Goal: Transaction & Acquisition: Book appointment/travel/reservation

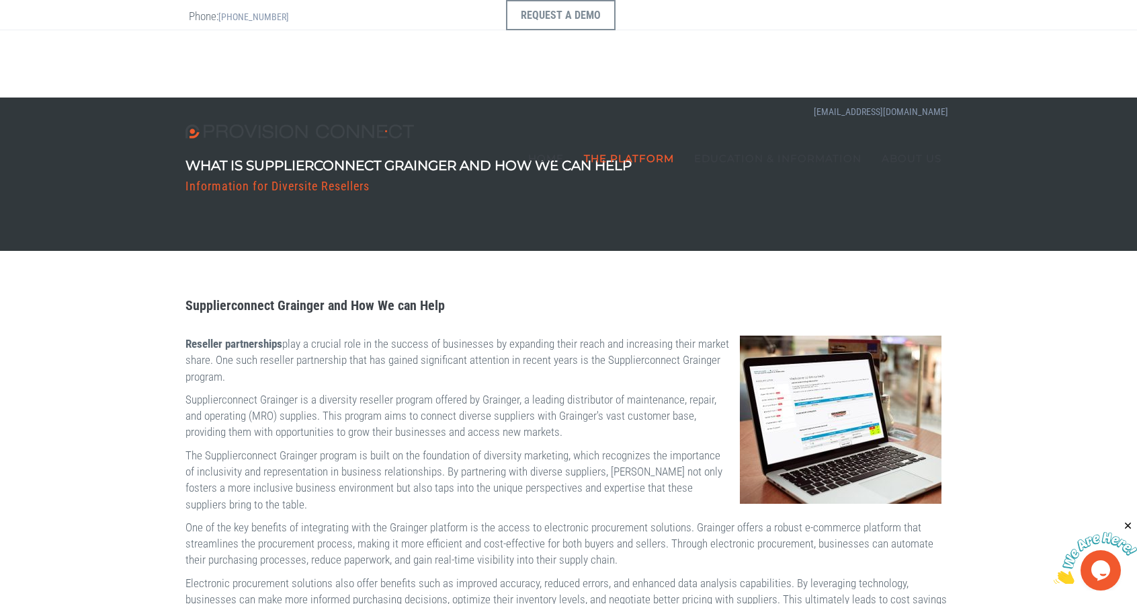
click at [0, 0] on b "Custom Quoting Module" at bounding box center [0, 0] width 0 height 0
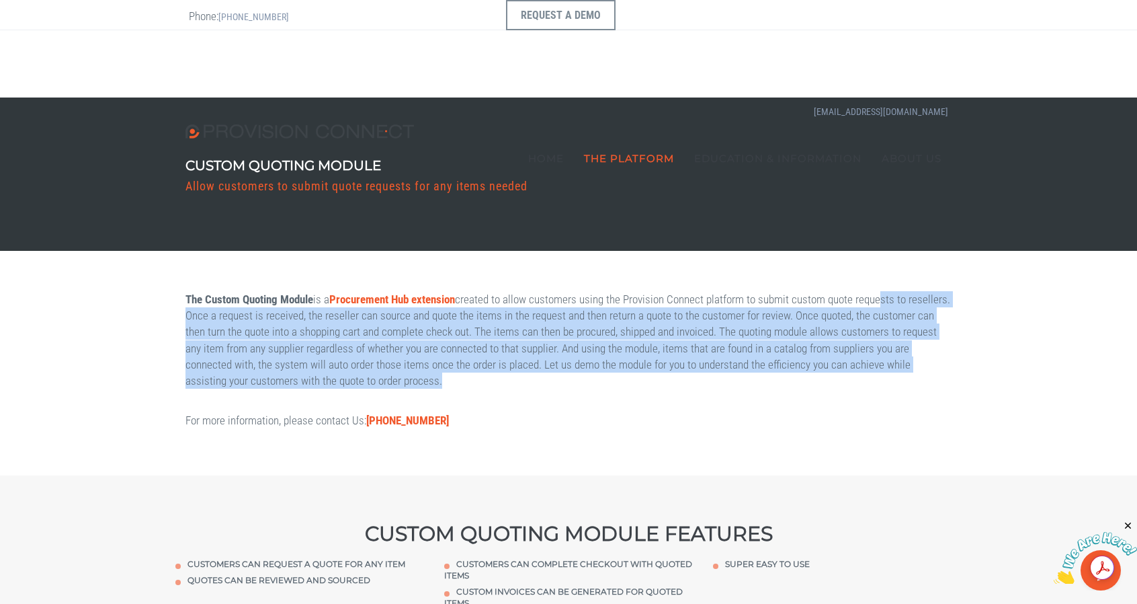
drag, startPoint x: 243, startPoint y: 318, endPoint x: 575, endPoint y: 408, distance: 344.7
click at [575, 408] on div "The Custom Quoting Module is a Procurement Hub extension created to allow custo…" at bounding box center [568, 363] width 786 height 144
click at [558, 124] on link "Home" at bounding box center [546, 157] width 56 height 67
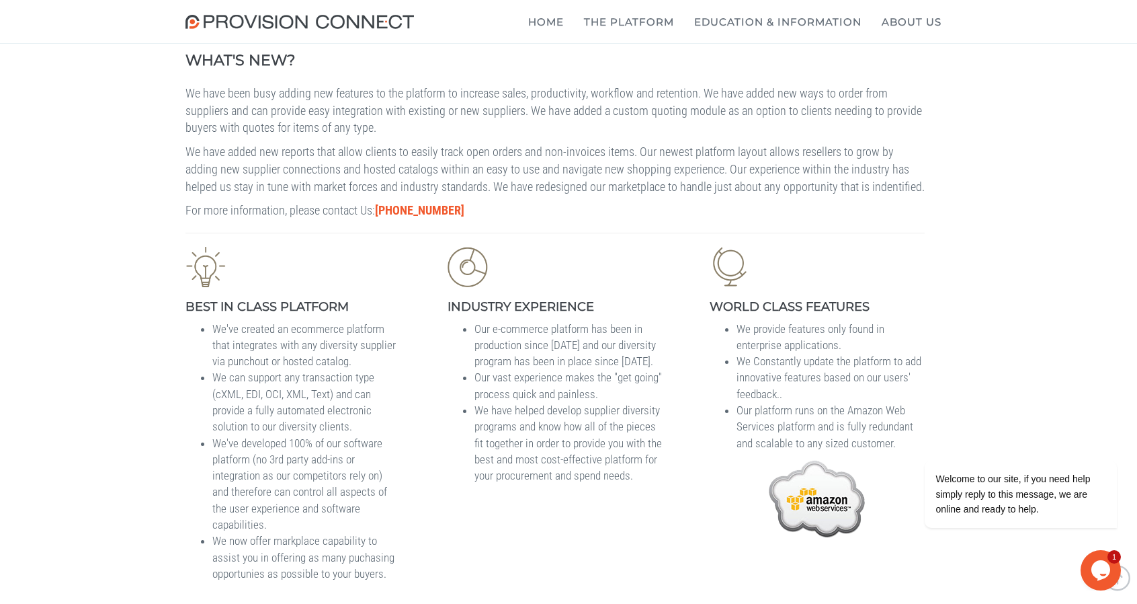
scroll to position [807, 0]
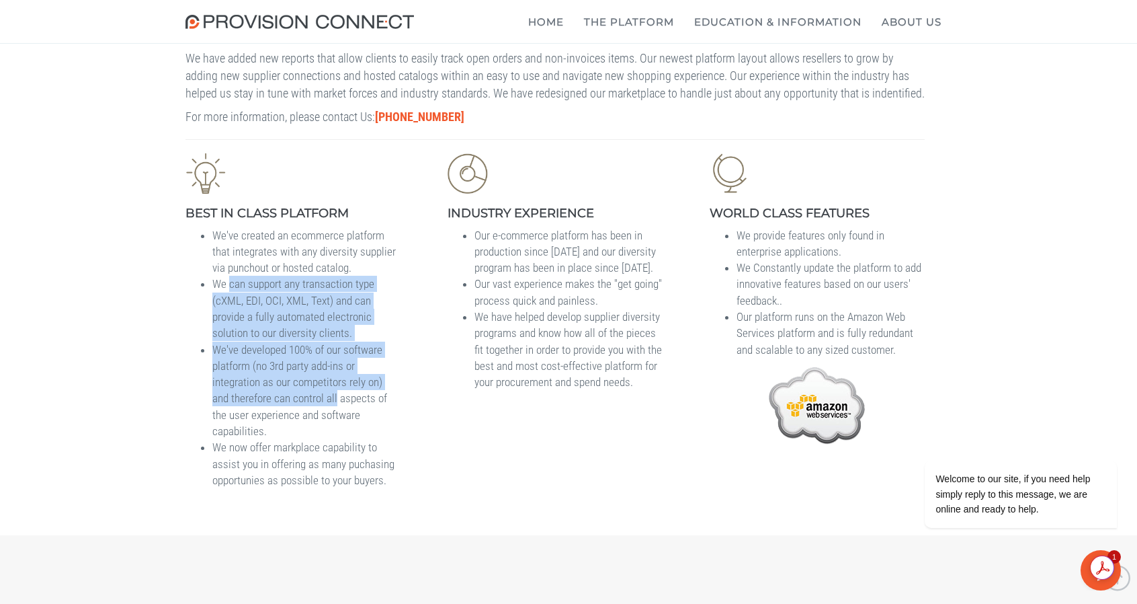
drag, startPoint x: 233, startPoint y: 331, endPoint x: 396, endPoint y: 468, distance: 213.3
click at [396, 468] on ul "We've created an ecommerce platform that integrates with any diversity supplier…" at bounding box center [293, 357] width 215 height 261
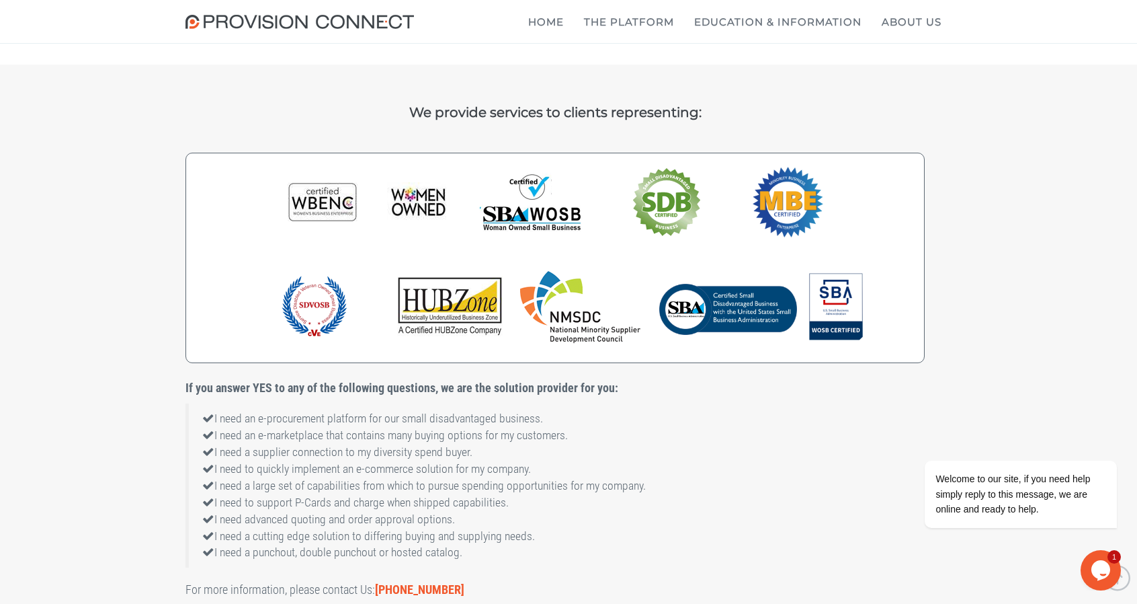
scroll to position [1613, 0]
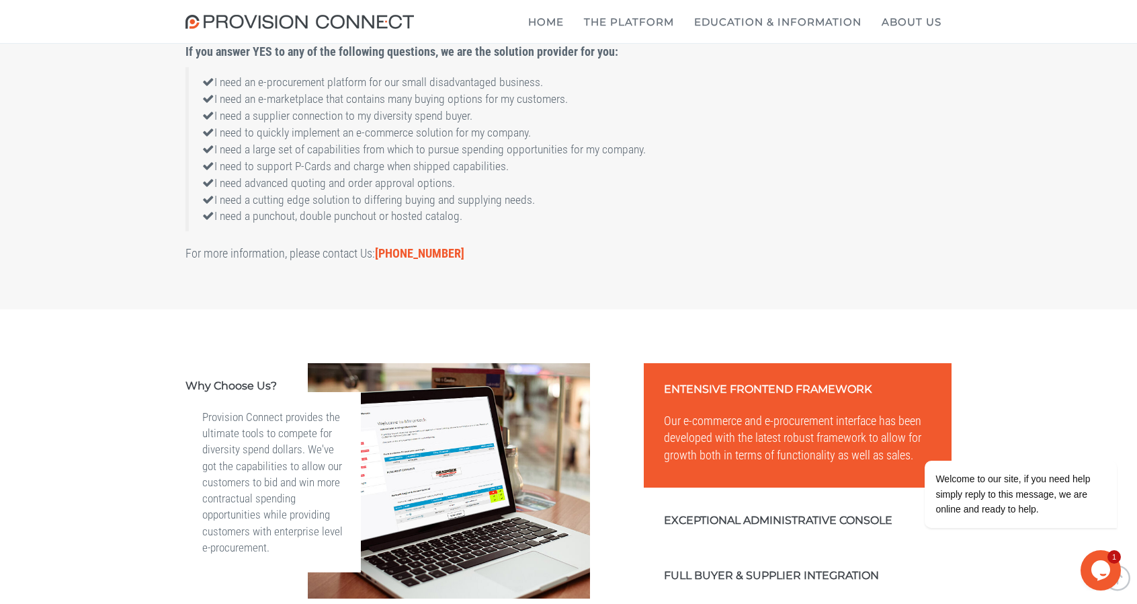
drag, startPoint x: 329, startPoint y: 163, endPoint x: 674, endPoint y: 207, distance: 347.6
click at [674, 207] on blockquote "I need an e-procurement platform for our small disadvantaged business. I need a…" at bounding box center [555, 149] width 739 height 165
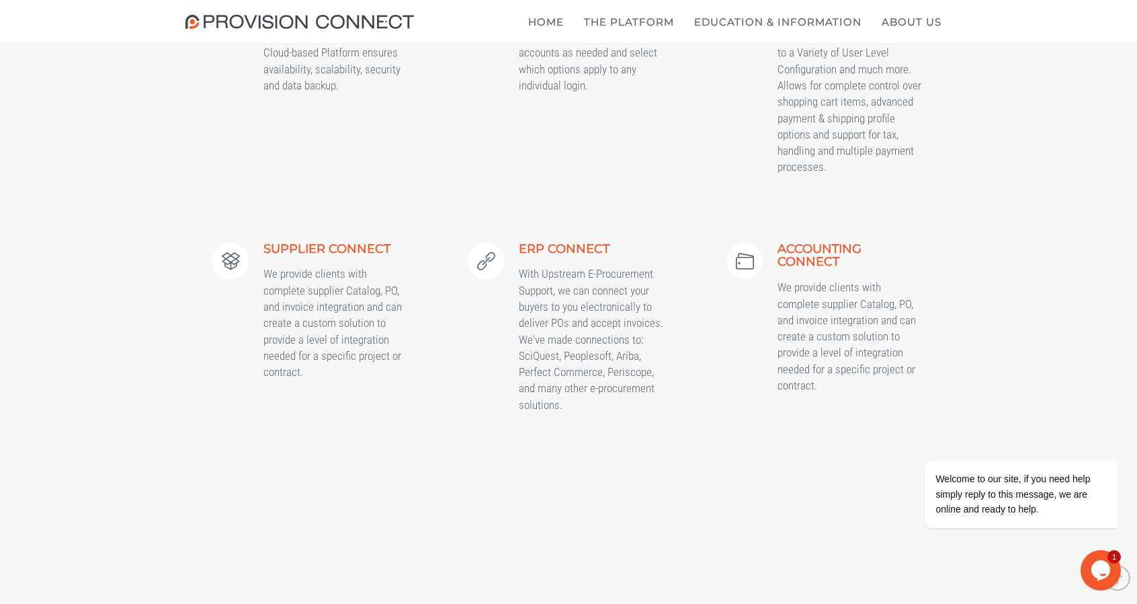
scroll to position [3092, 0]
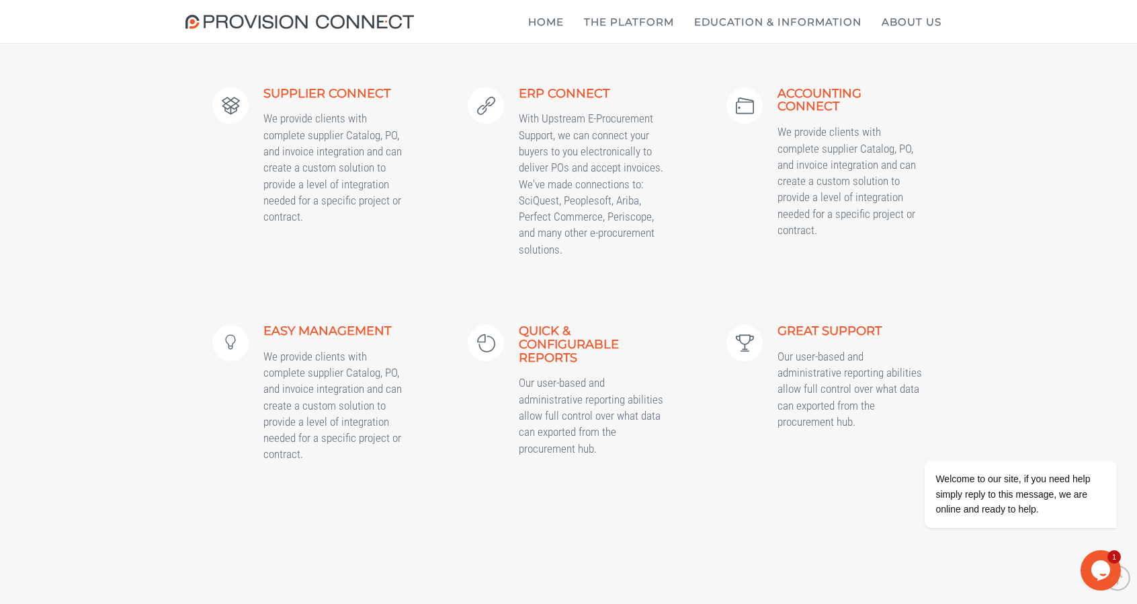
drag, startPoint x: 283, startPoint y: 249, endPoint x: 432, endPoint y: 325, distance: 166.5
click at [432, 259] on div "Supplier Connect We provide clients with complete supplier Catalog, PO, and inv…" at bounding box center [311, 159] width 251 height 198
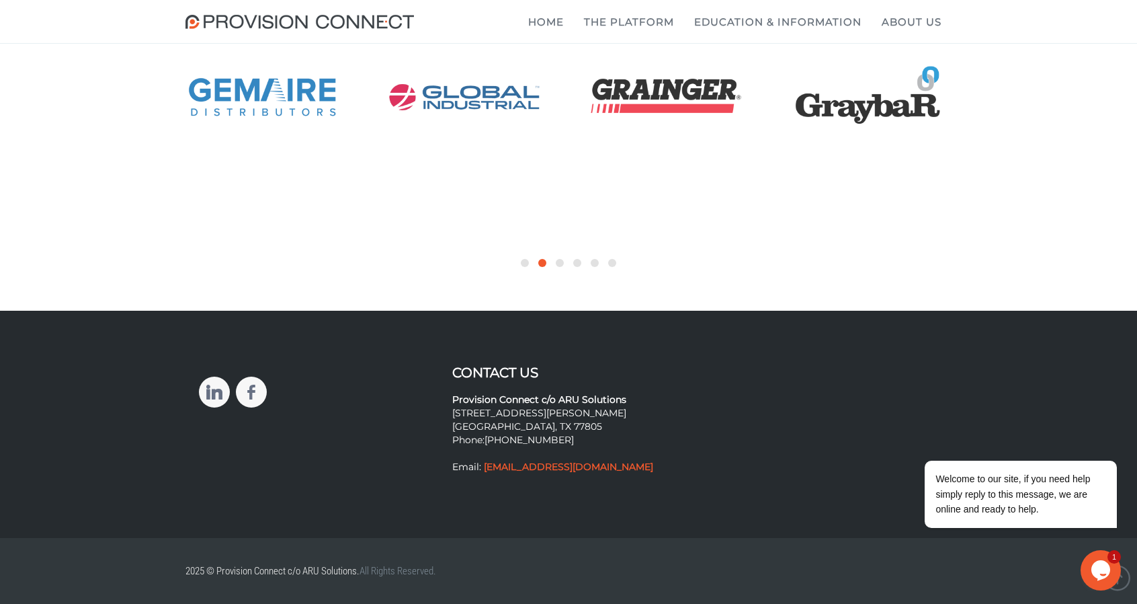
scroll to position [5259, 0]
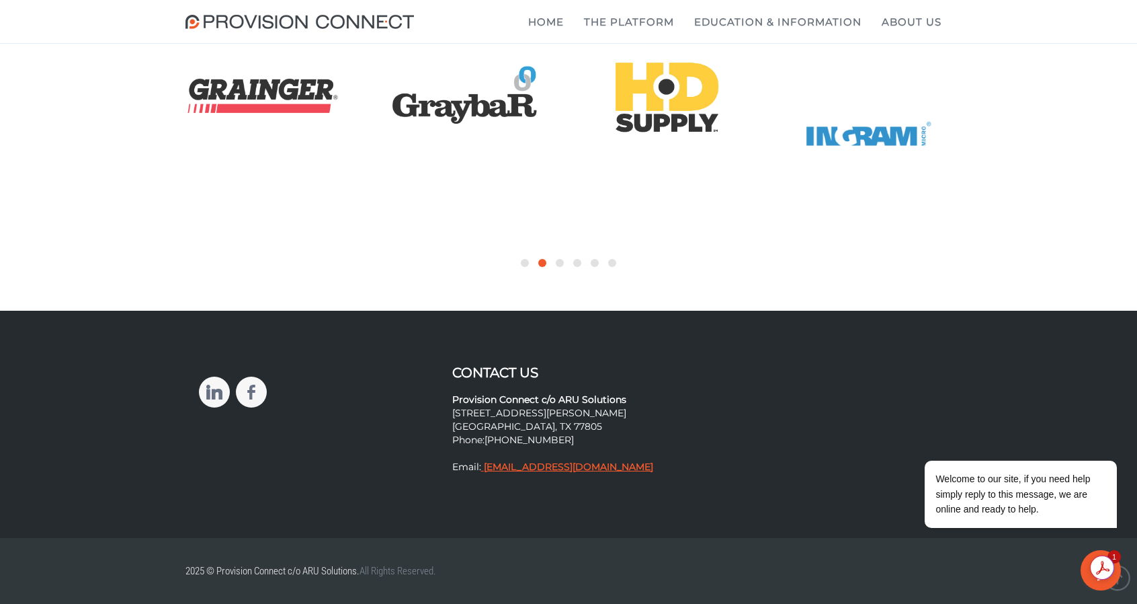
click at [499, 466] on strong "[EMAIL_ADDRESS][DOMAIN_NAME]" at bounding box center [568, 466] width 169 height 12
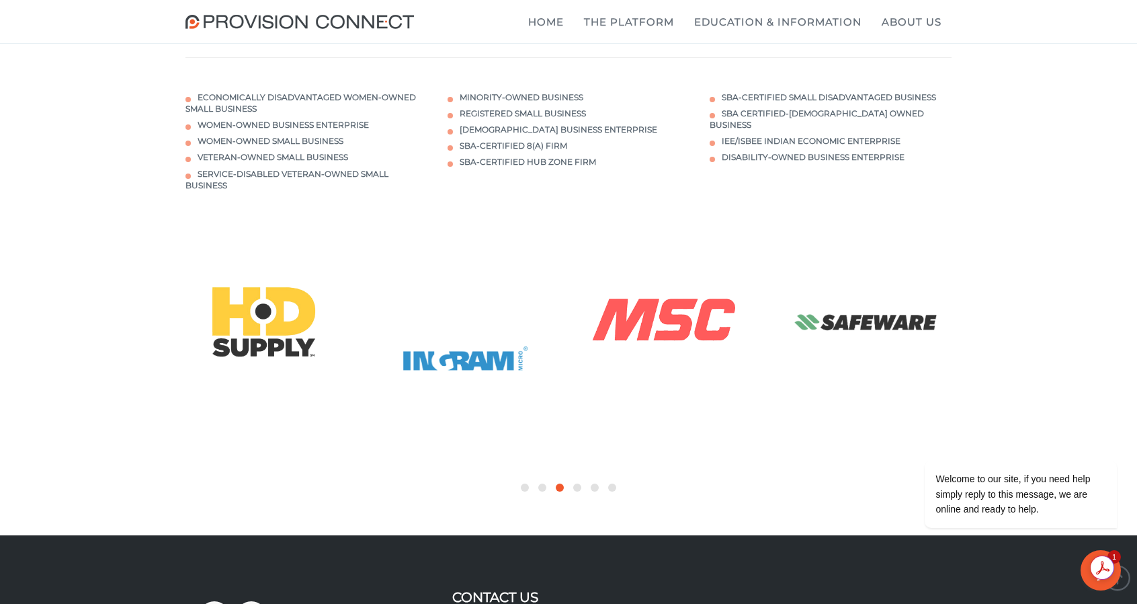
scroll to position [4385, 0]
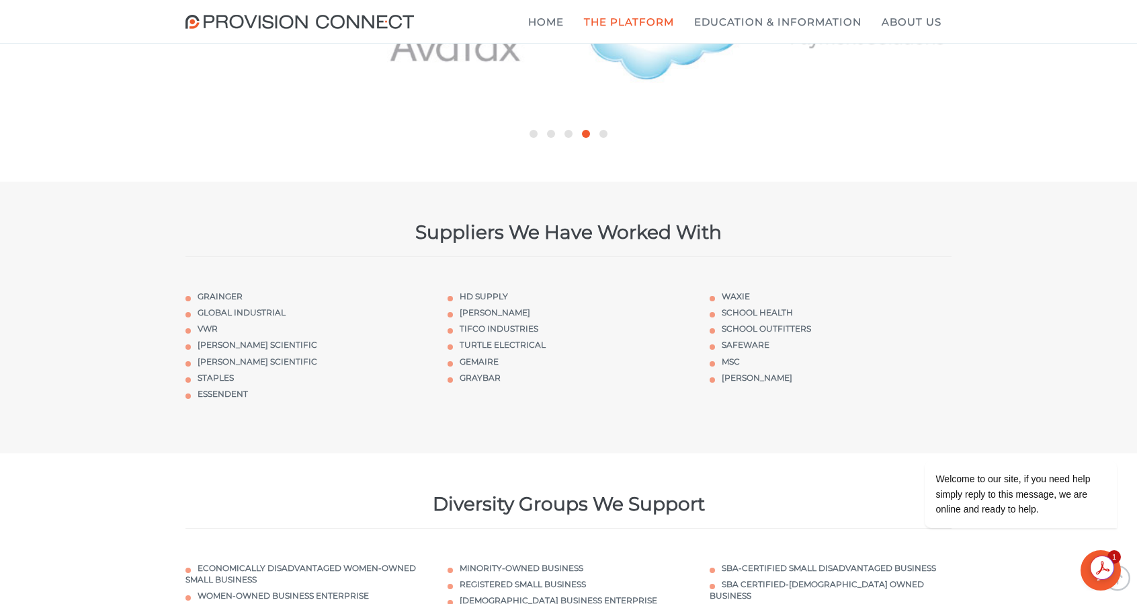
click at [0, 0] on link "Custom Quoting Module" at bounding box center [0, 0] width 0 height 0
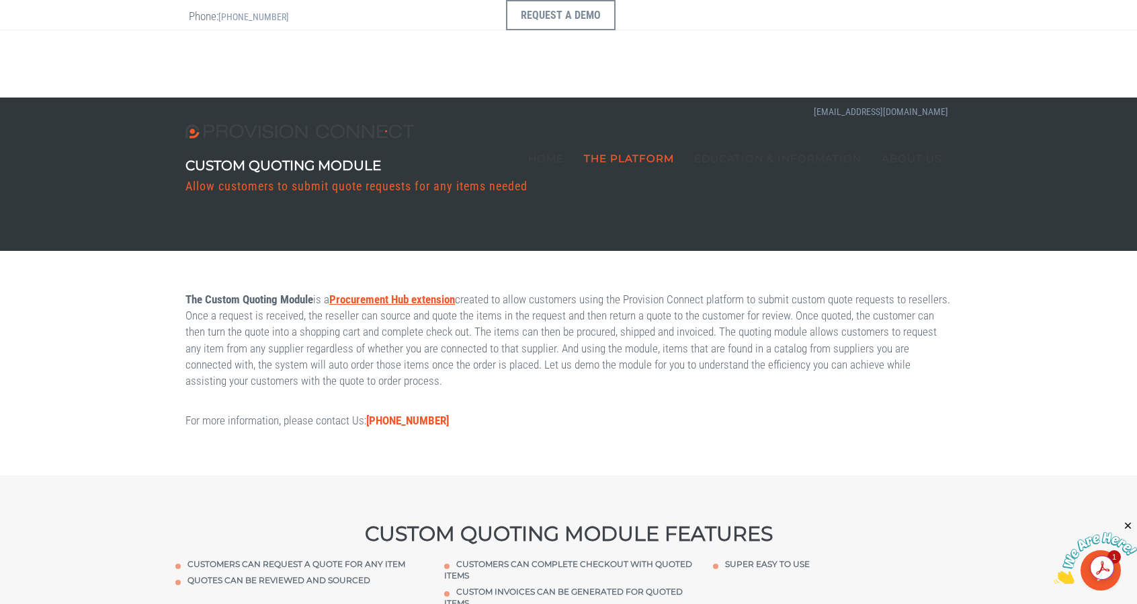
click at [409, 296] on b "Procurement Hub extension" at bounding box center [392, 298] width 126 height 13
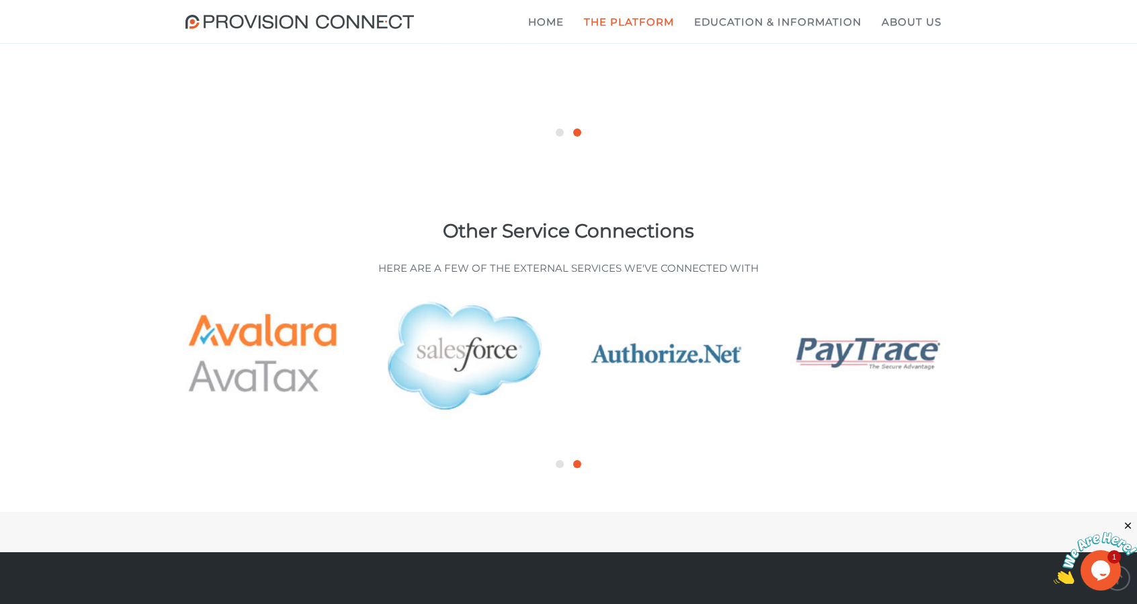
scroll to position [3734, 0]
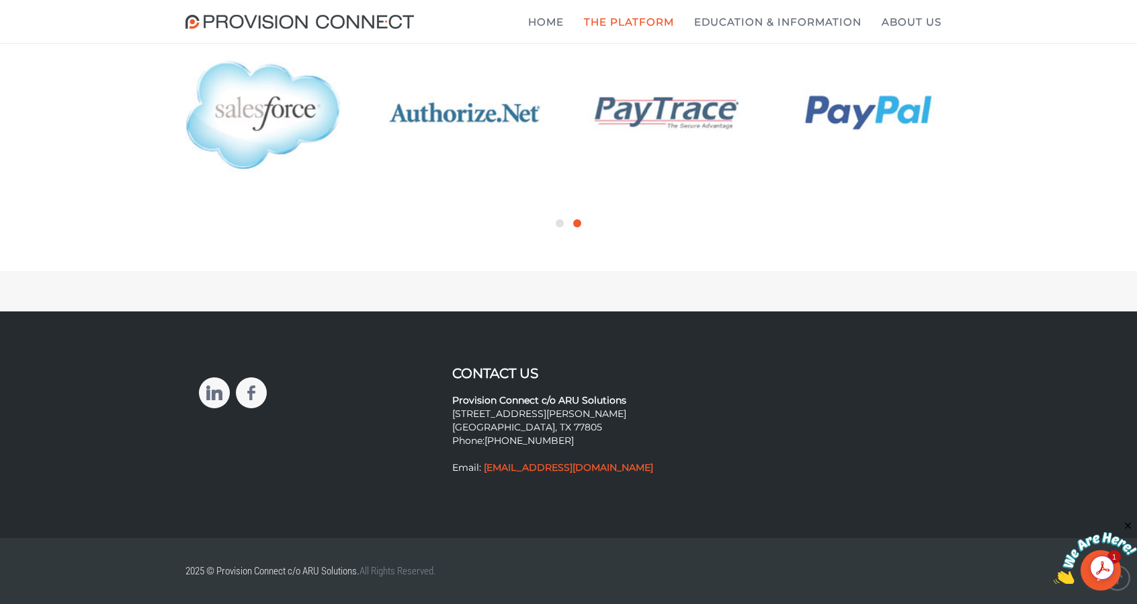
click at [499, 372] on h3 "Contact Us" at bounding box center [568, 373] width 233 height 15
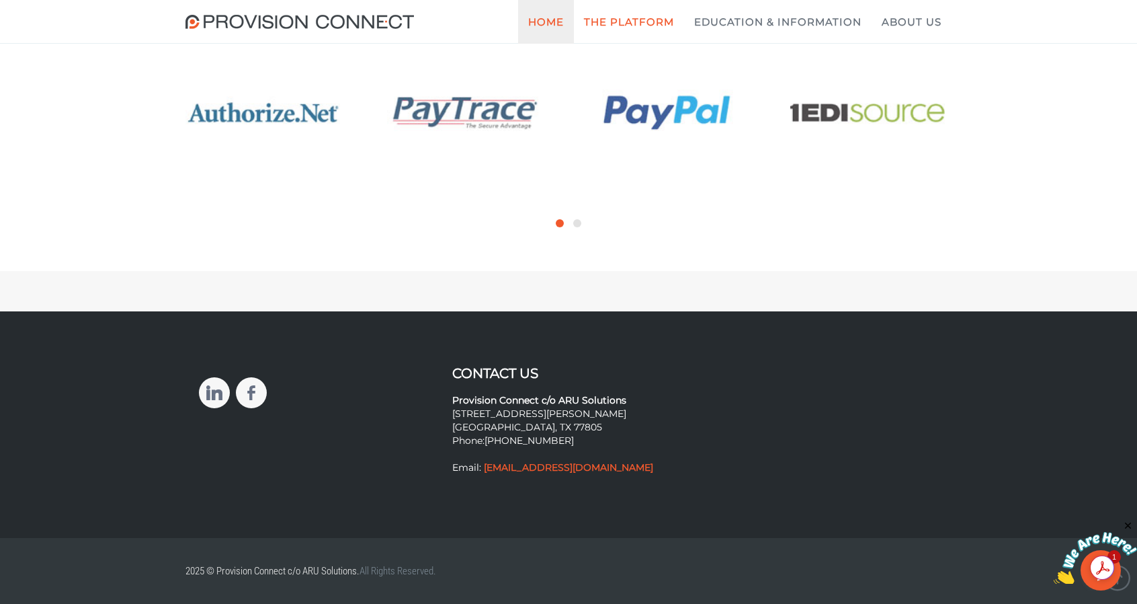
click at [548, 17] on link "Home" at bounding box center [546, 22] width 56 height 44
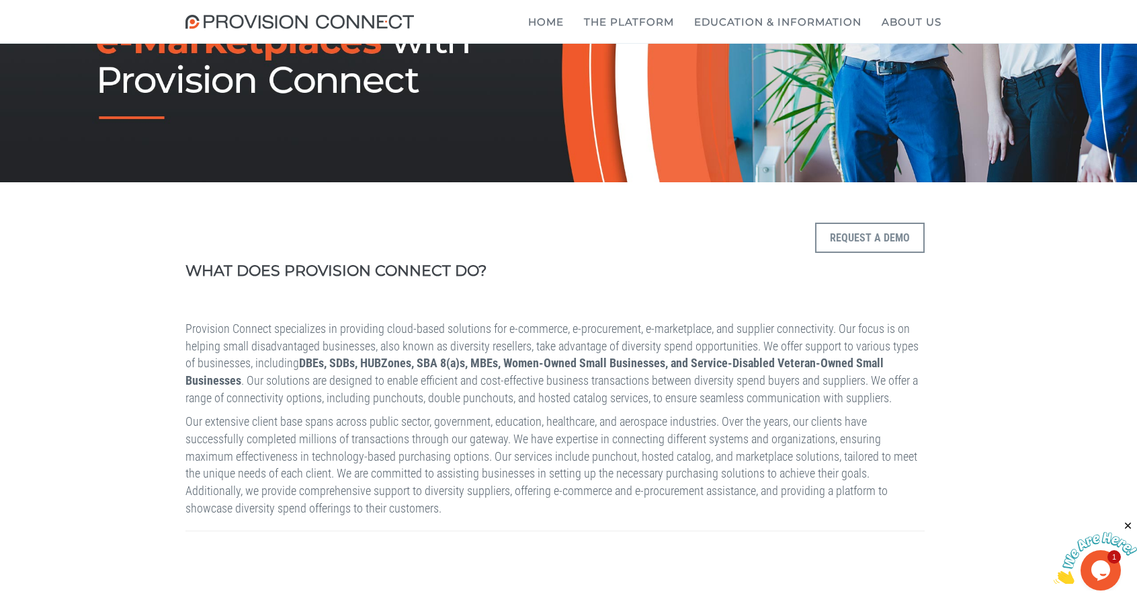
scroll to position [336, 0]
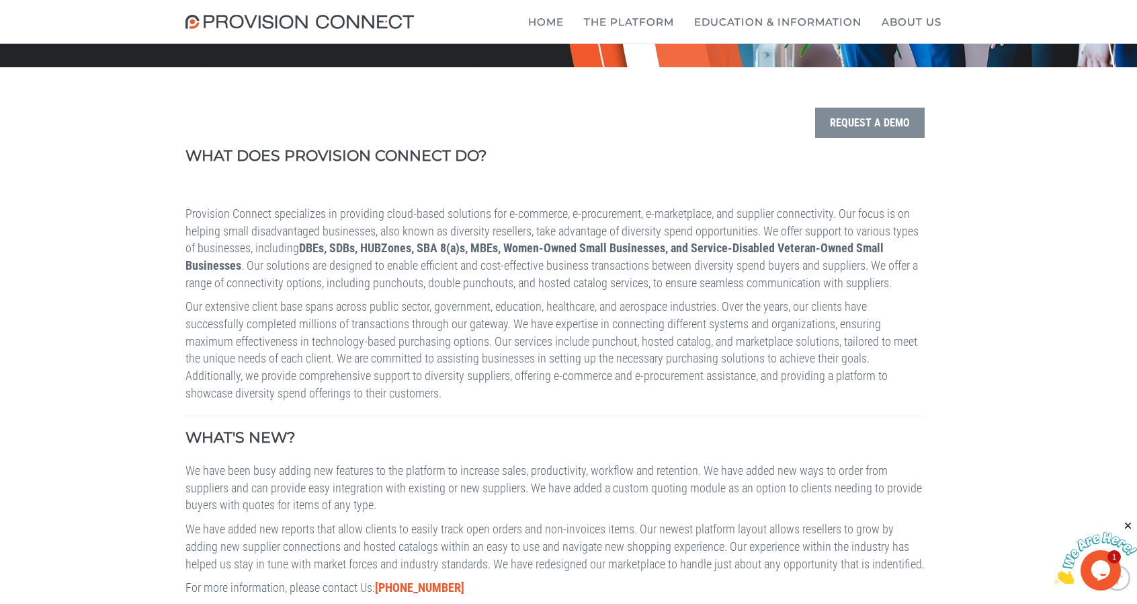
click at [852, 125] on button "Request a Demo" at bounding box center [870, 123] width 110 height 30
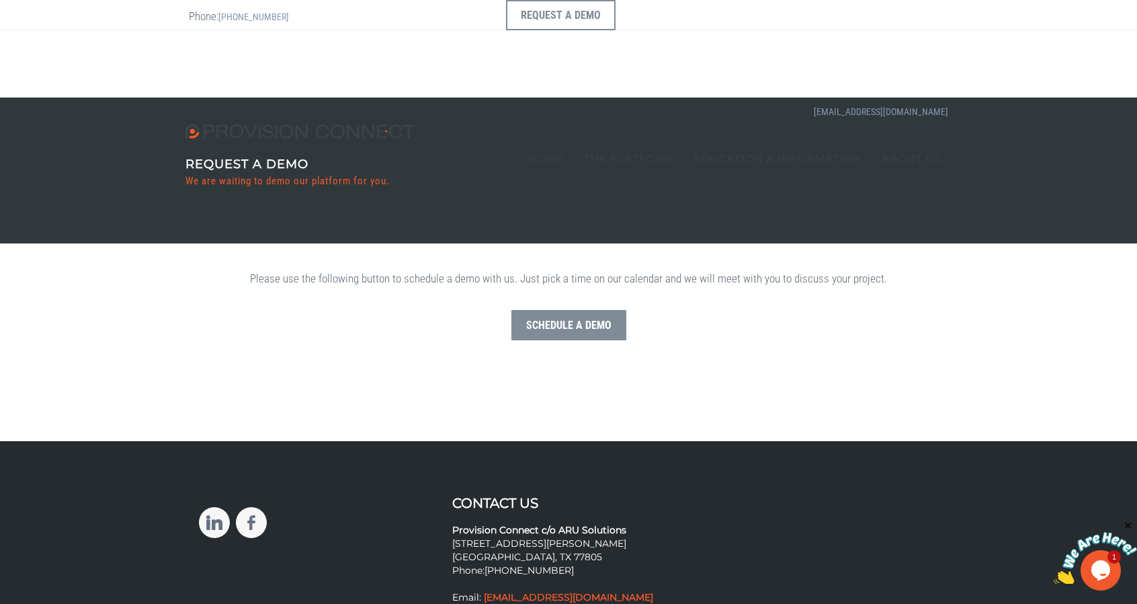
click at [614, 327] on button "Schedule a Demo" at bounding box center [569, 325] width 115 height 30
